Goal: Task Accomplishment & Management: Use online tool/utility

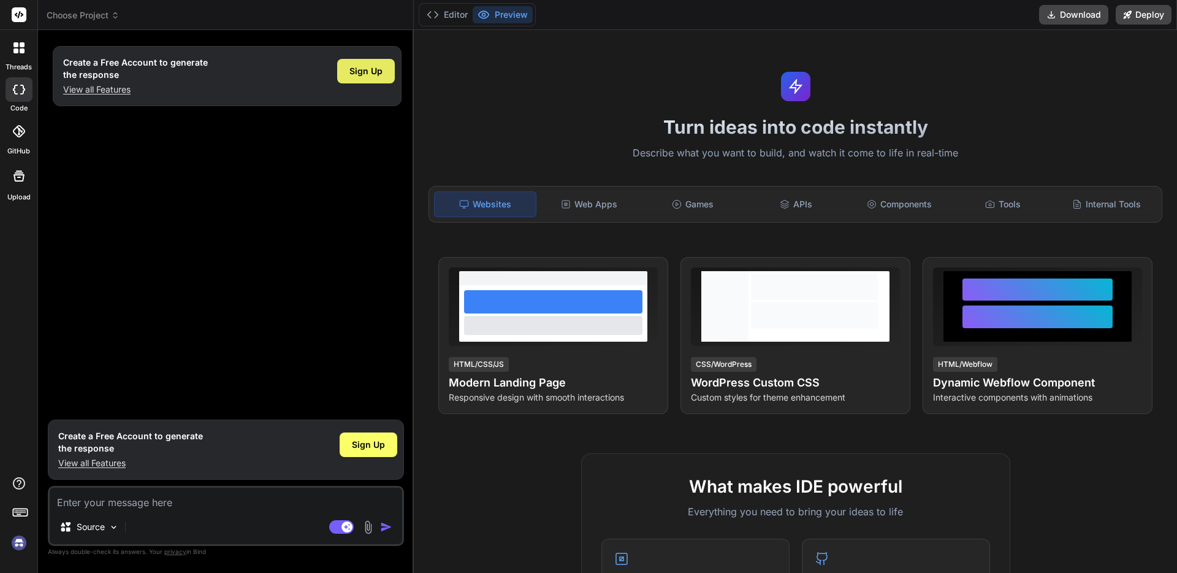
click at [358, 72] on span "Sign Up" at bounding box center [365, 71] width 33 height 12
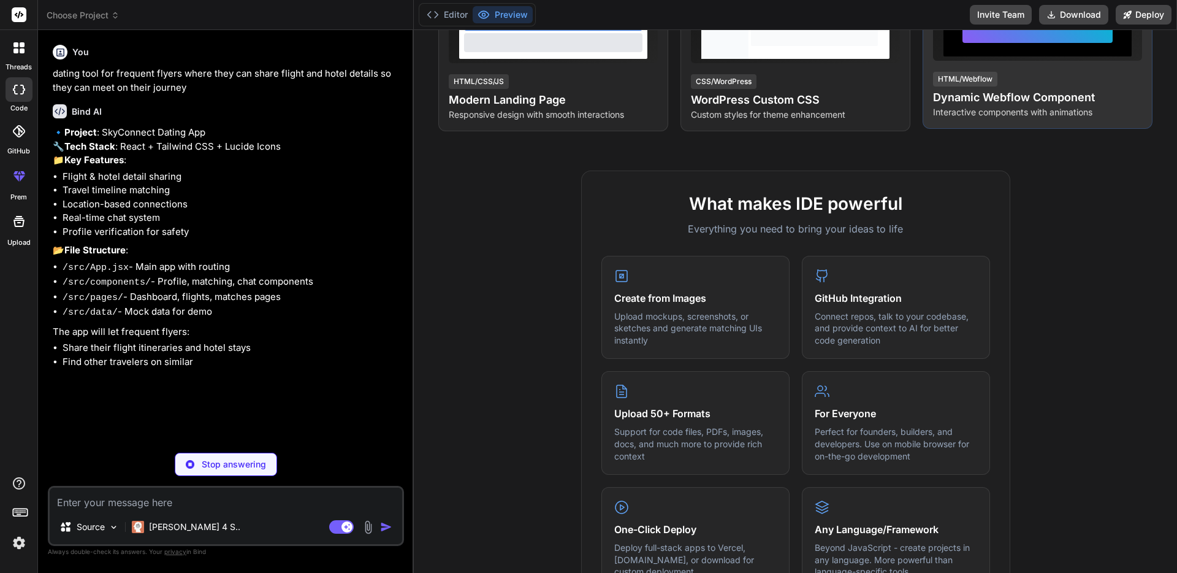
scroll to position [284, 0]
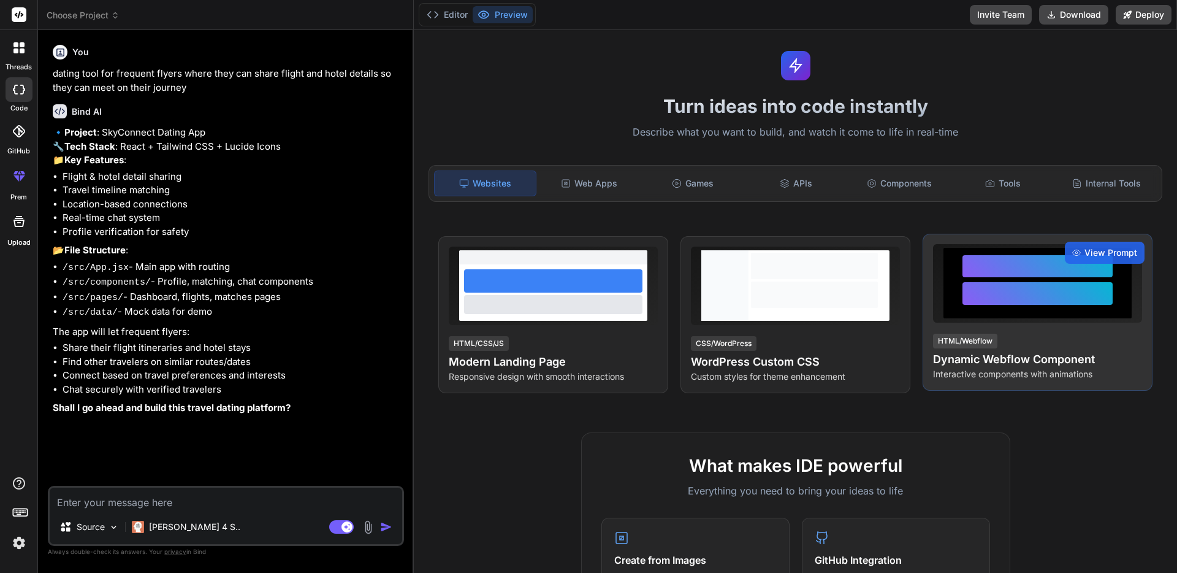
type textarea "x"
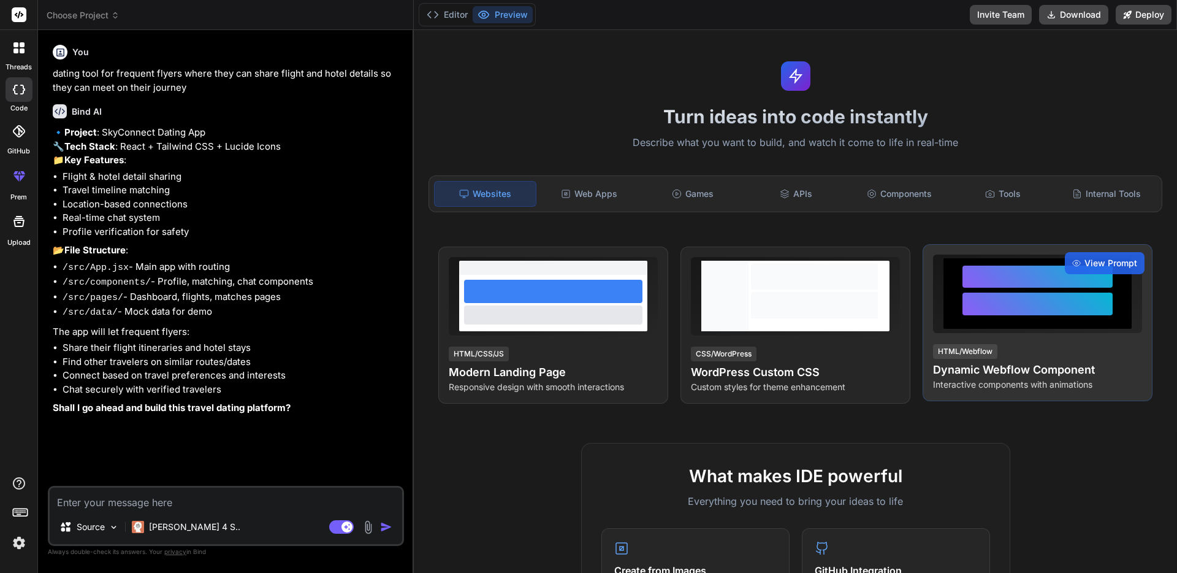
scroll to position [9, 0]
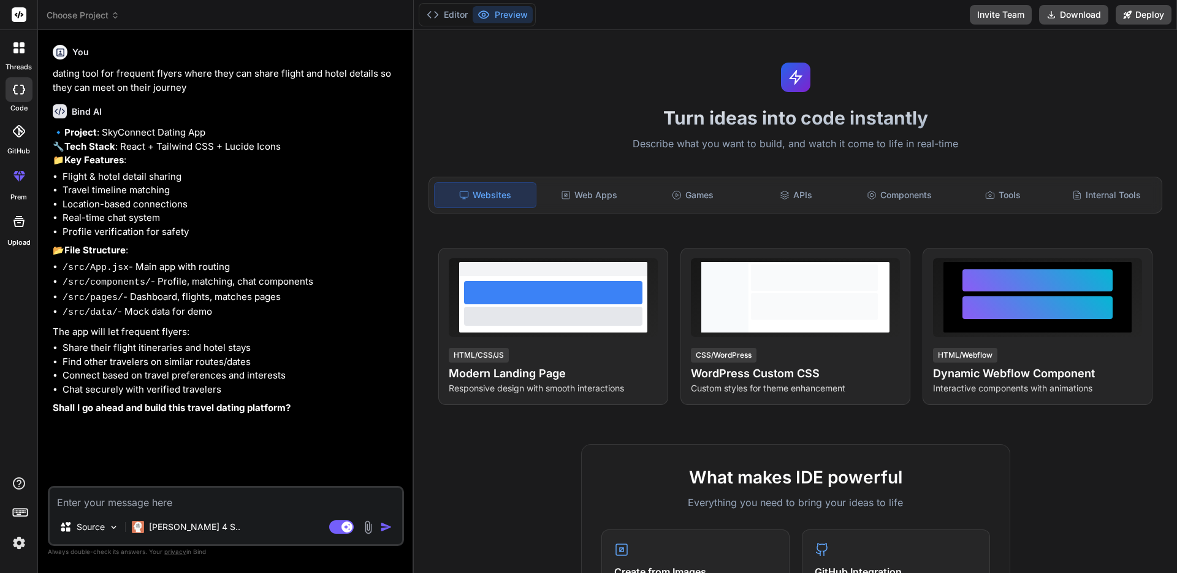
click at [104, 510] on div "Source Claude 4 S.. Agent Mode. When this toggle is activated, AI automatically…" at bounding box center [226, 516] width 356 height 60
click at [105, 508] on textarea at bounding box center [226, 498] width 353 height 22
type textarea "y"
type textarea "x"
type textarea "ye"
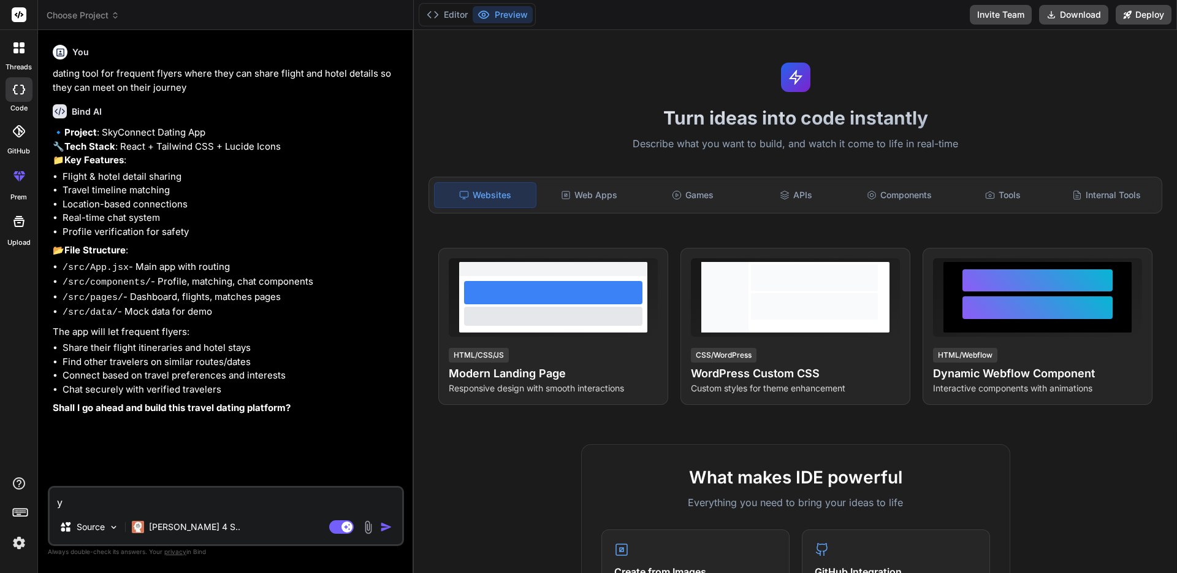
type textarea "x"
type textarea "yes"
type textarea "x"
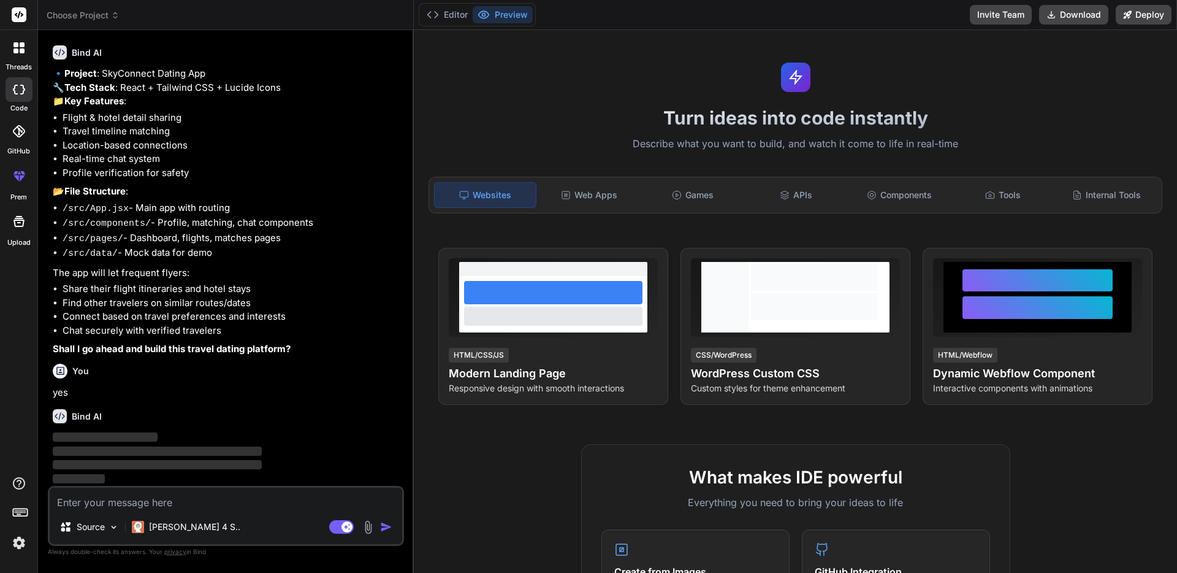
scroll to position [82, 0]
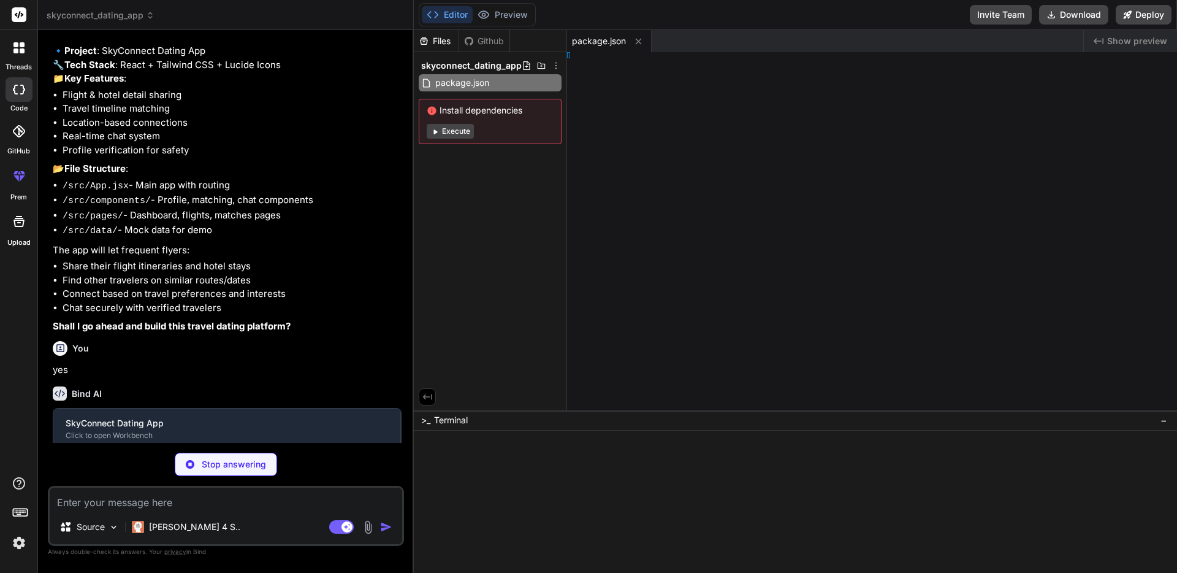
type textarea "x"
type textarea "html>"
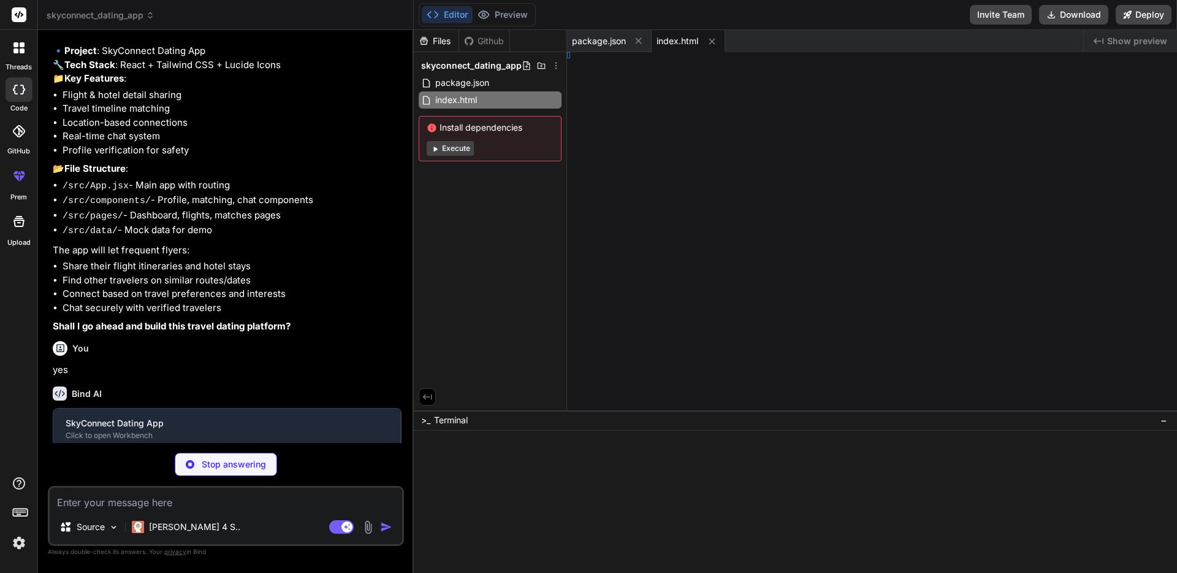
type textarea "x"
type textarea "ns: [], }"
type textarea "x"
type textarea "}, }"
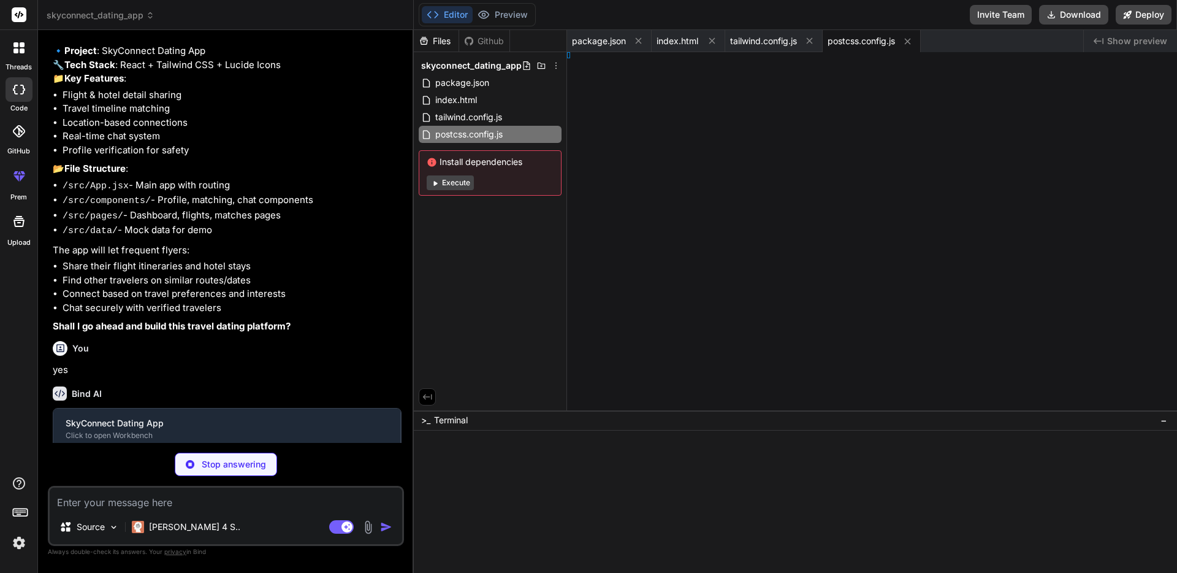
type textarea "x"
type textarea "ct()], })"
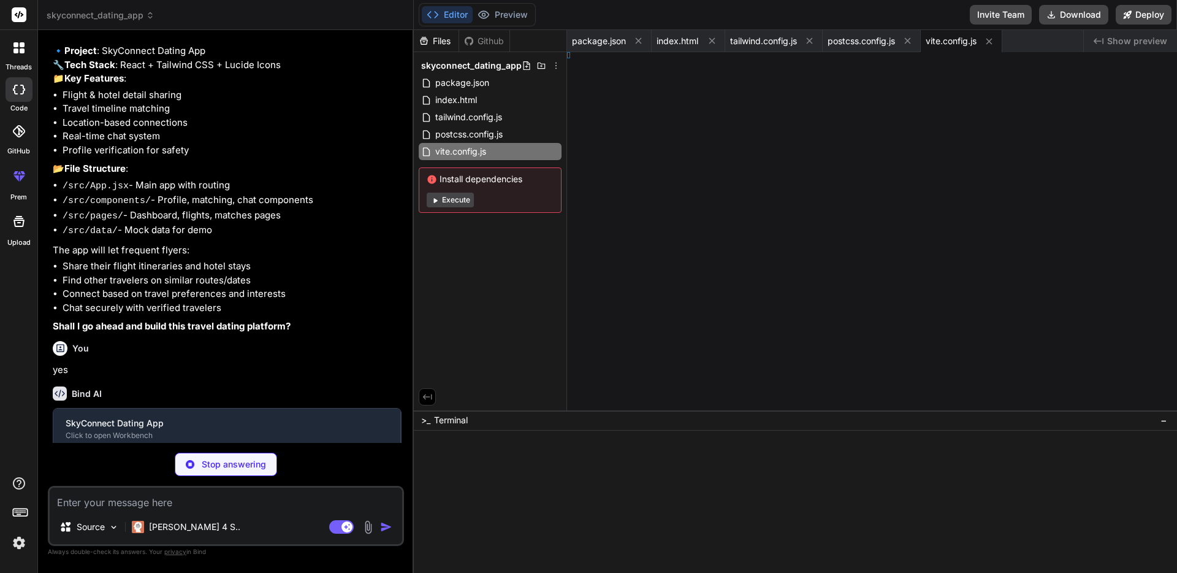
type textarea "x"
type textarea "ode>, )"
type textarea "x"
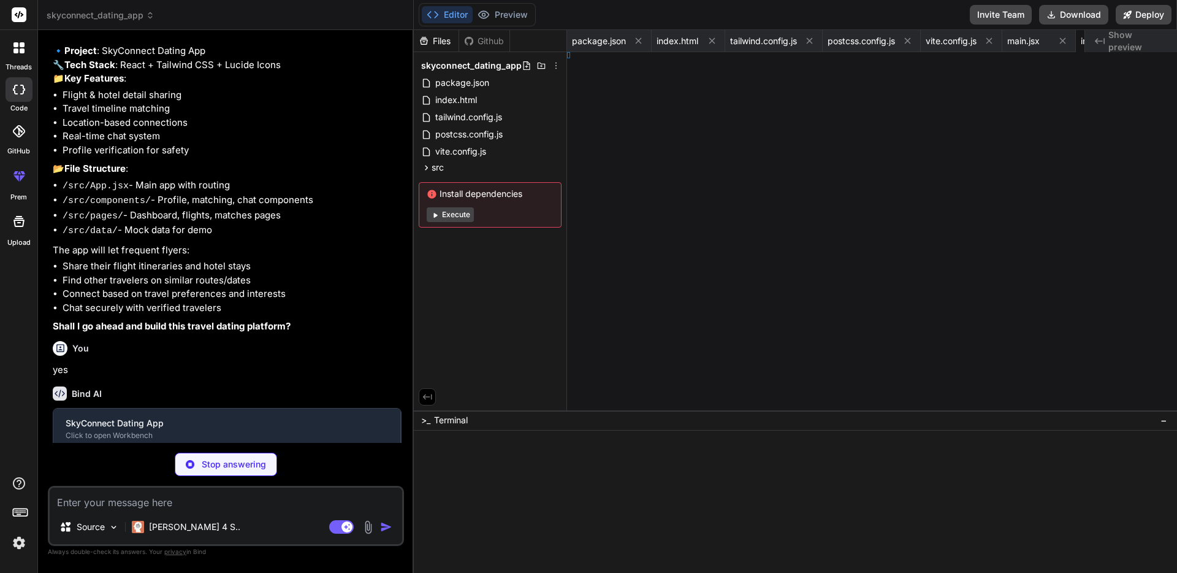
type textarea "x"
type textarea "[PERSON_NAME] App"
type textarea "x"
type textarea "ar"
type textarea "x"
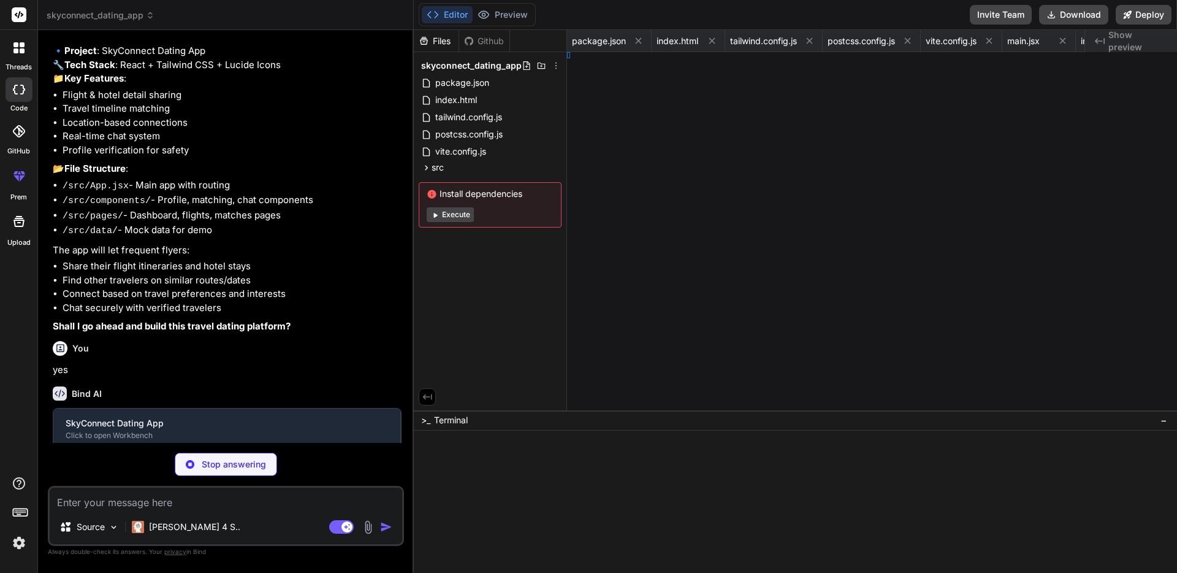
type textarea "board"
type textarea "x"
type textarea "hts"
type textarea "x"
type textarea "es"
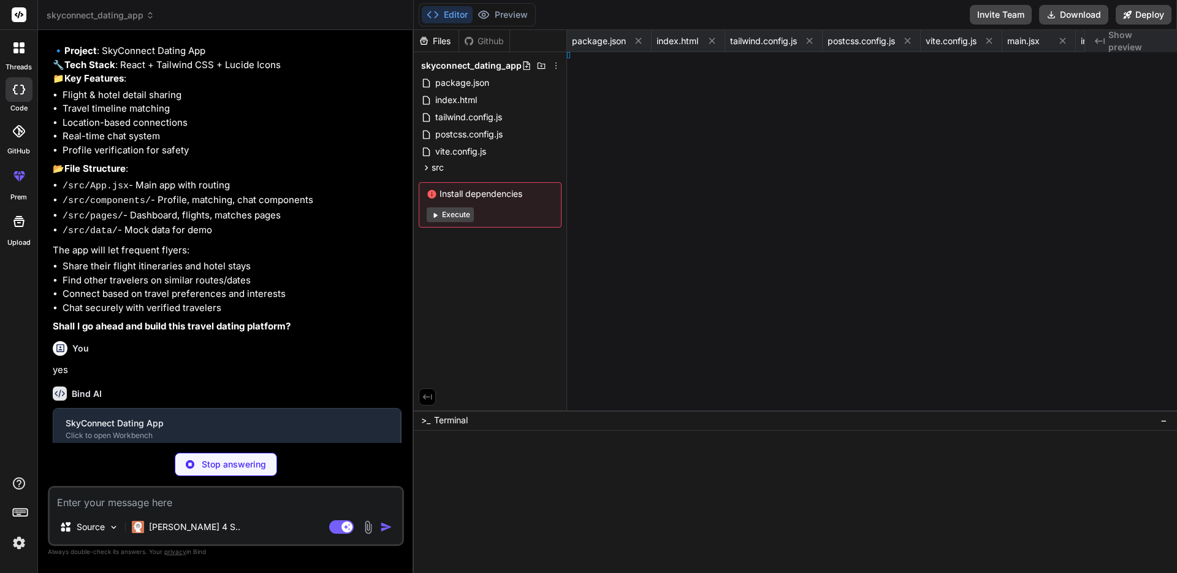
type textarea "x"
type textarea "le"
type textarea "x"
type textarea "ult Chat"
type textarea "x"
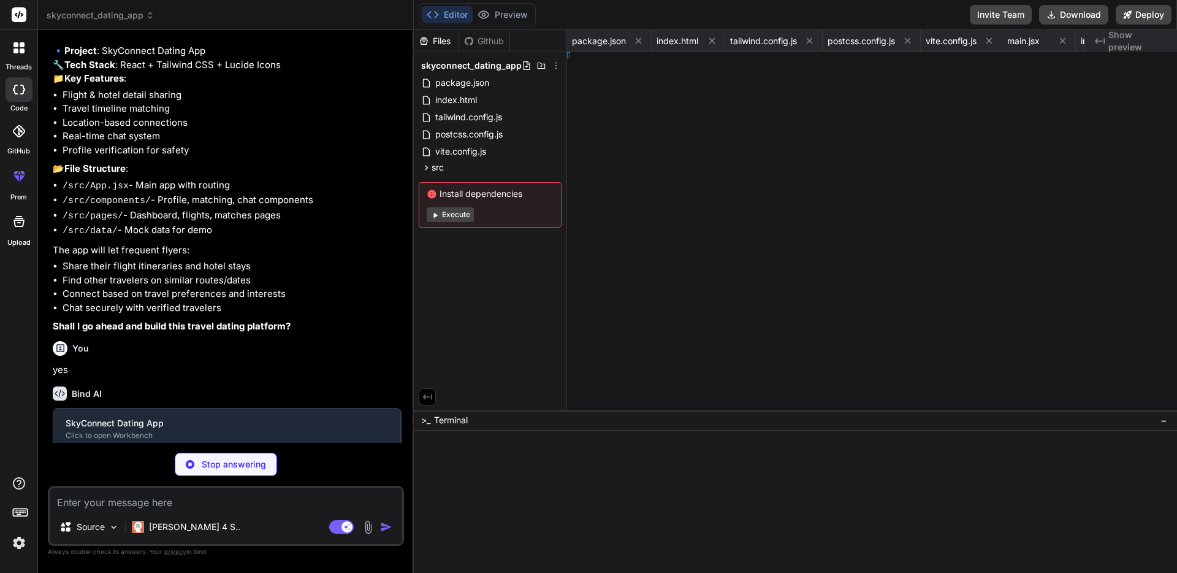
type textarea "} ]"
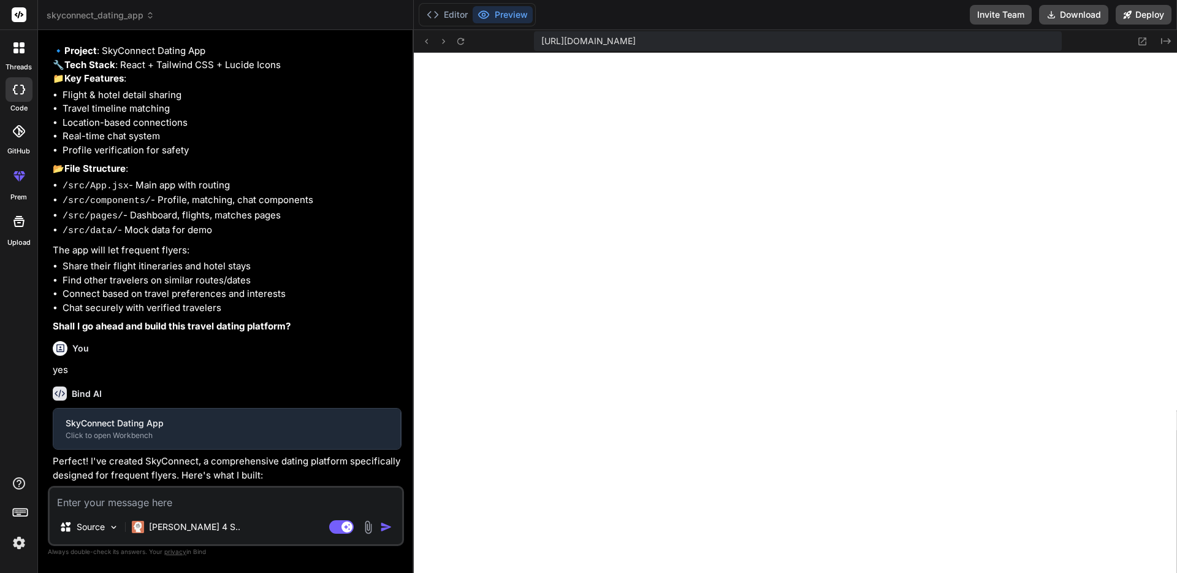
type textarea "x"
type textarea "type: 'text' } ]"
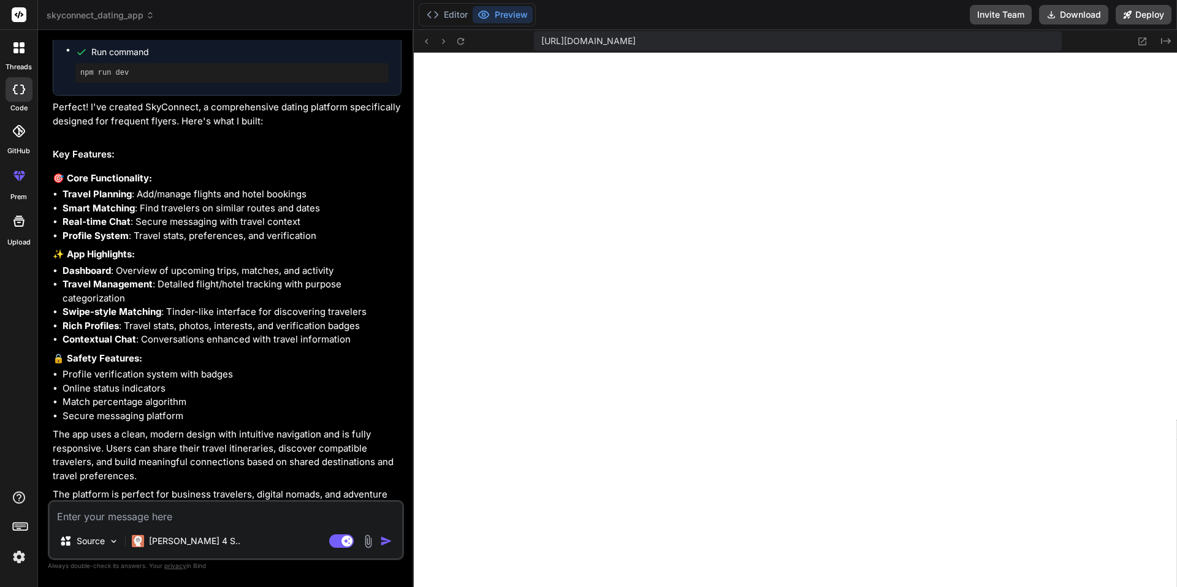
scroll to position [861, 0]
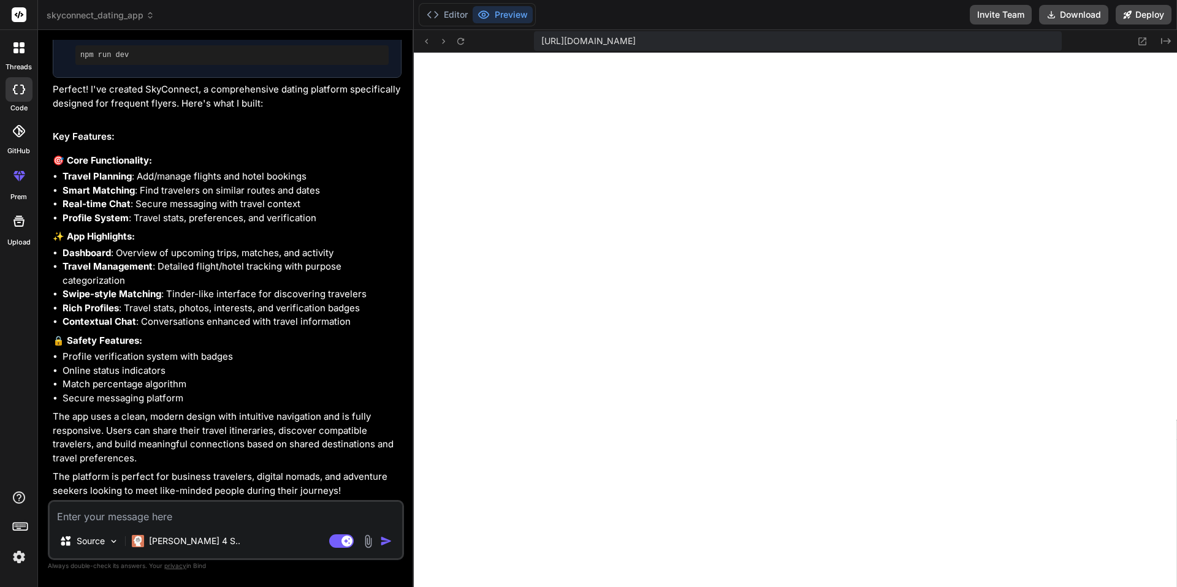
type textarea "x"
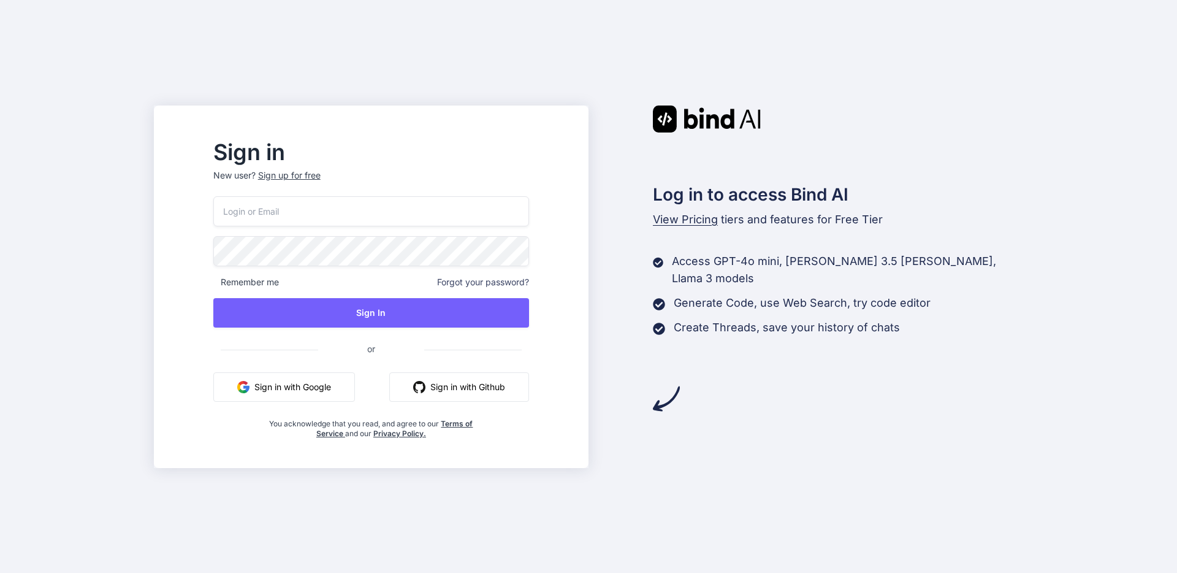
type input "[EMAIL_ADDRESS][DOMAIN_NAME]"
click at [397, 216] on input "[EMAIL_ADDRESS][DOMAIN_NAME]" at bounding box center [371, 211] width 316 height 30
click at [313, 391] on button "Sign in with Google" at bounding box center [284, 386] width 142 height 29
